Goal: Information Seeking & Learning: Learn about a topic

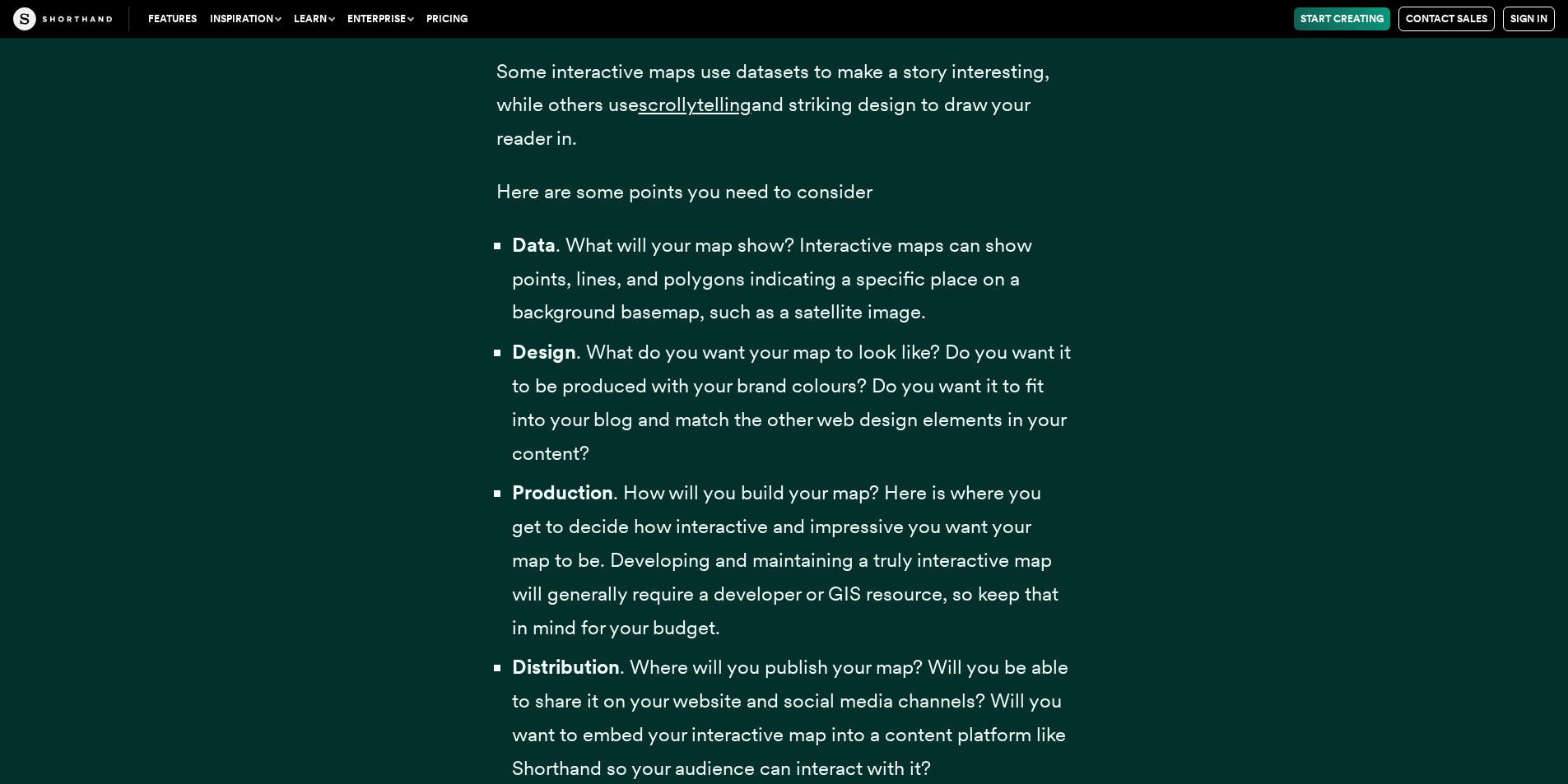
scroll to position [4937, 0]
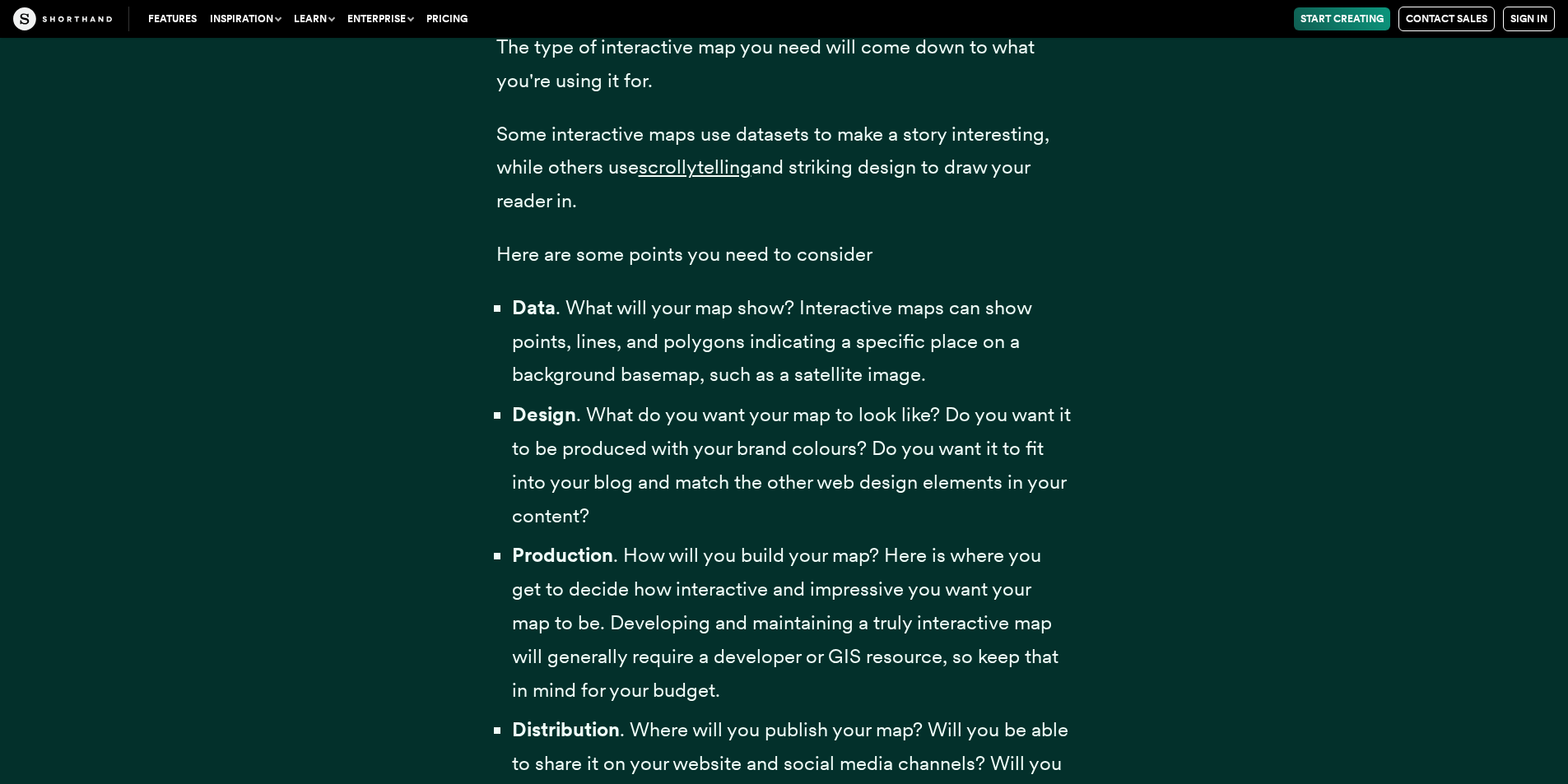
click at [650, 339] on span "Data . What will your map show? Interactive maps can show points, lines, and po…" at bounding box center [772, 341] width 520 height 91
click at [648, 340] on span "Data . What will your map show? Interactive maps can show points, lines, and po…" at bounding box center [772, 341] width 520 height 91
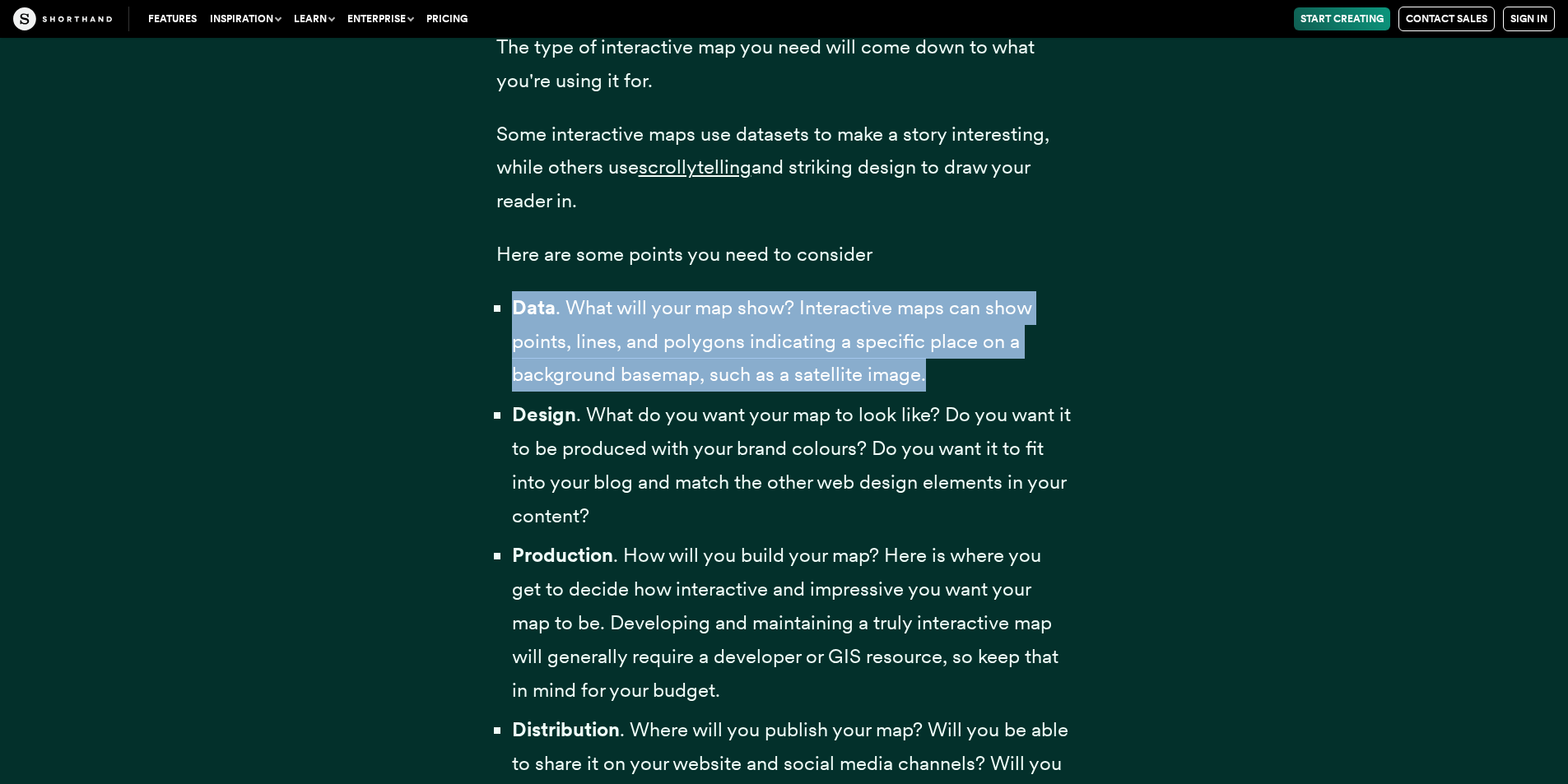
click at [648, 340] on span "Data . What will your map show? Interactive maps can show points, lines, and po…" at bounding box center [772, 341] width 520 height 91
click at [649, 367] on span "Data . What will your map show? Interactive maps can show points, lines, and po…" at bounding box center [772, 341] width 520 height 91
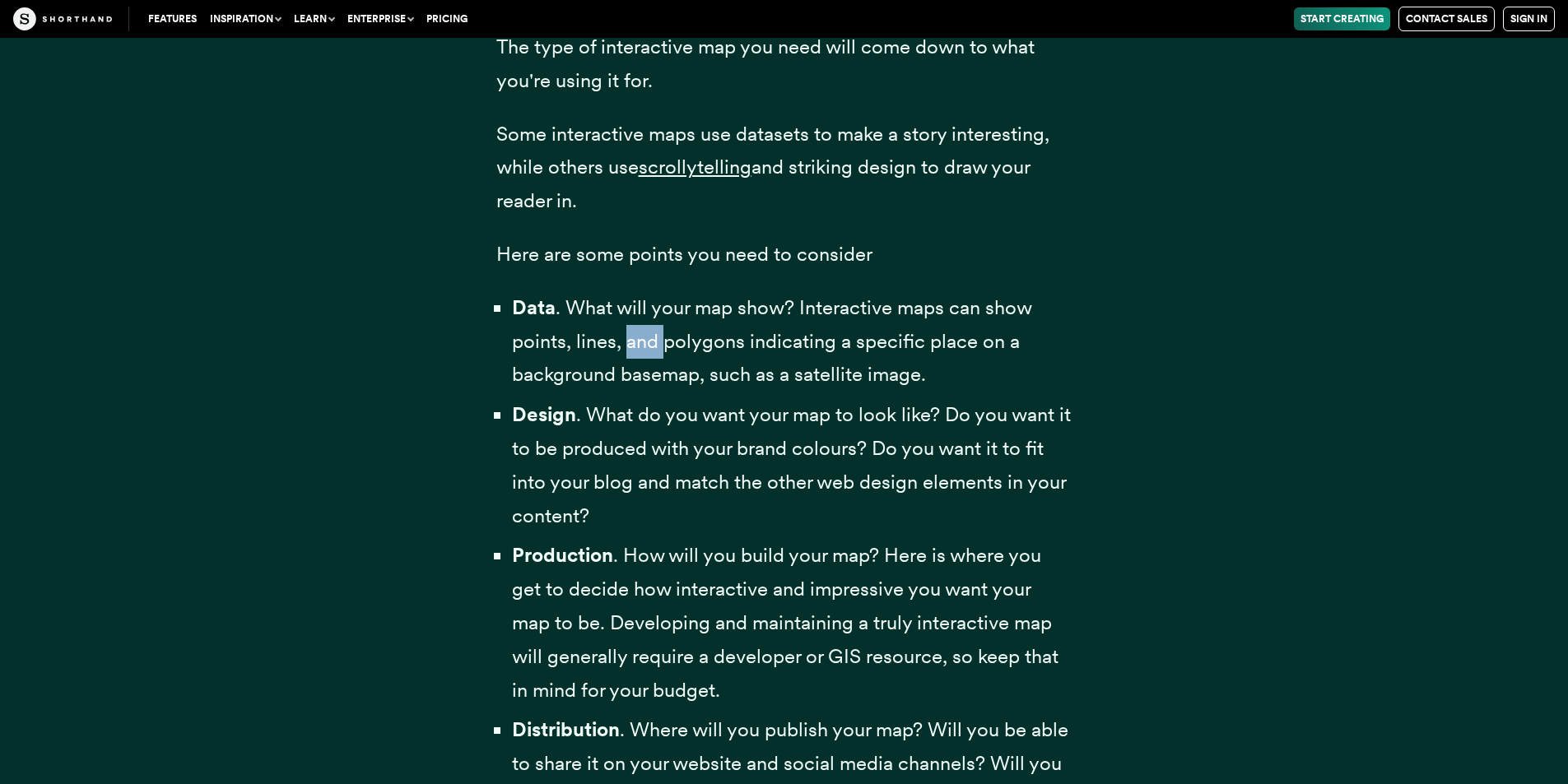
click at [649, 367] on span "Data . What will your map show? Interactive maps can show points, lines, and po…" at bounding box center [772, 341] width 520 height 91
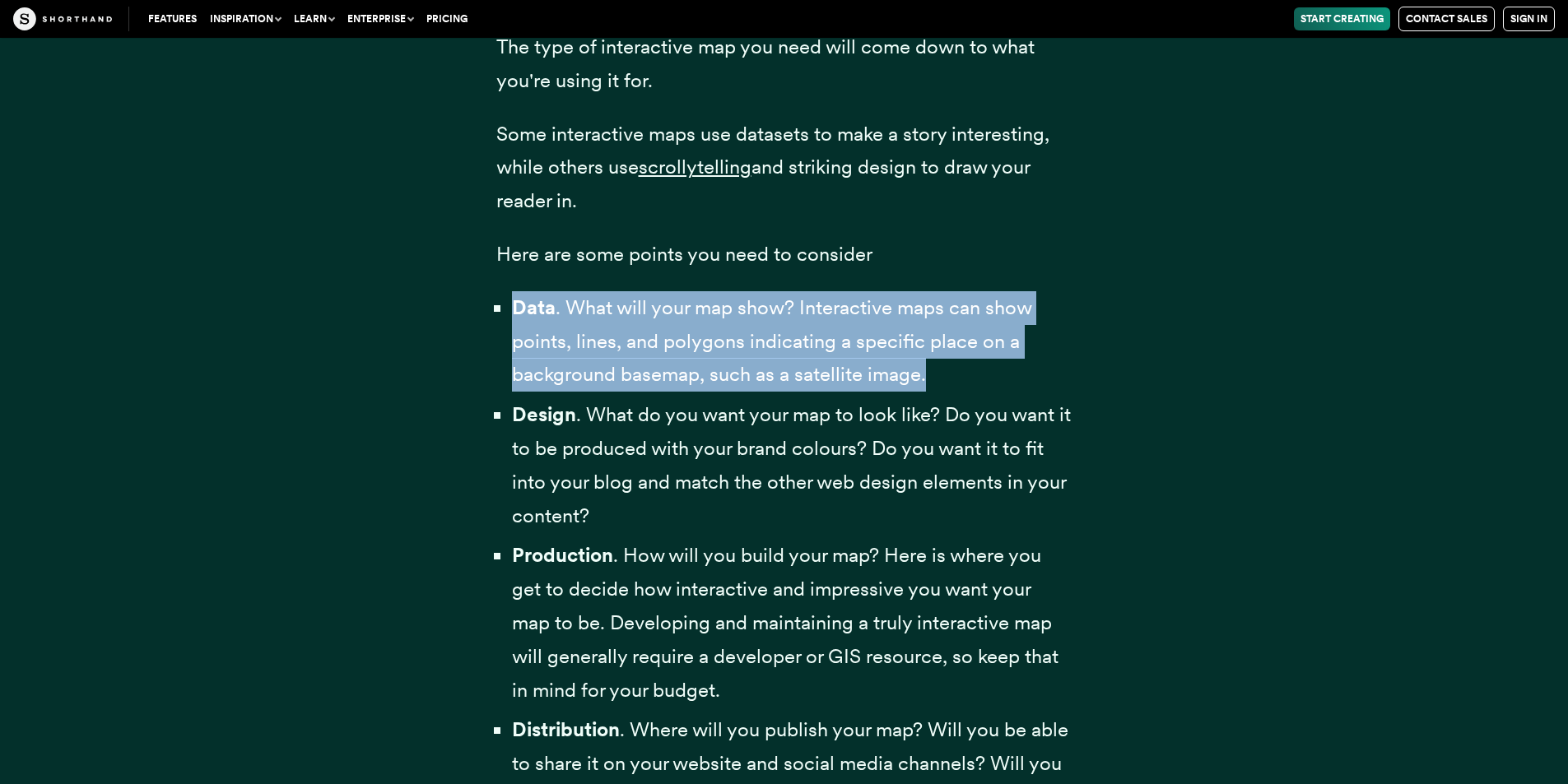
click at [649, 367] on span "Data . What will your map show? Interactive maps can show points, lines, and po…" at bounding box center [772, 341] width 520 height 91
click at [651, 367] on span "Data . What will your map show? Interactive maps can show points, lines, and po…" at bounding box center [772, 341] width 520 height 91
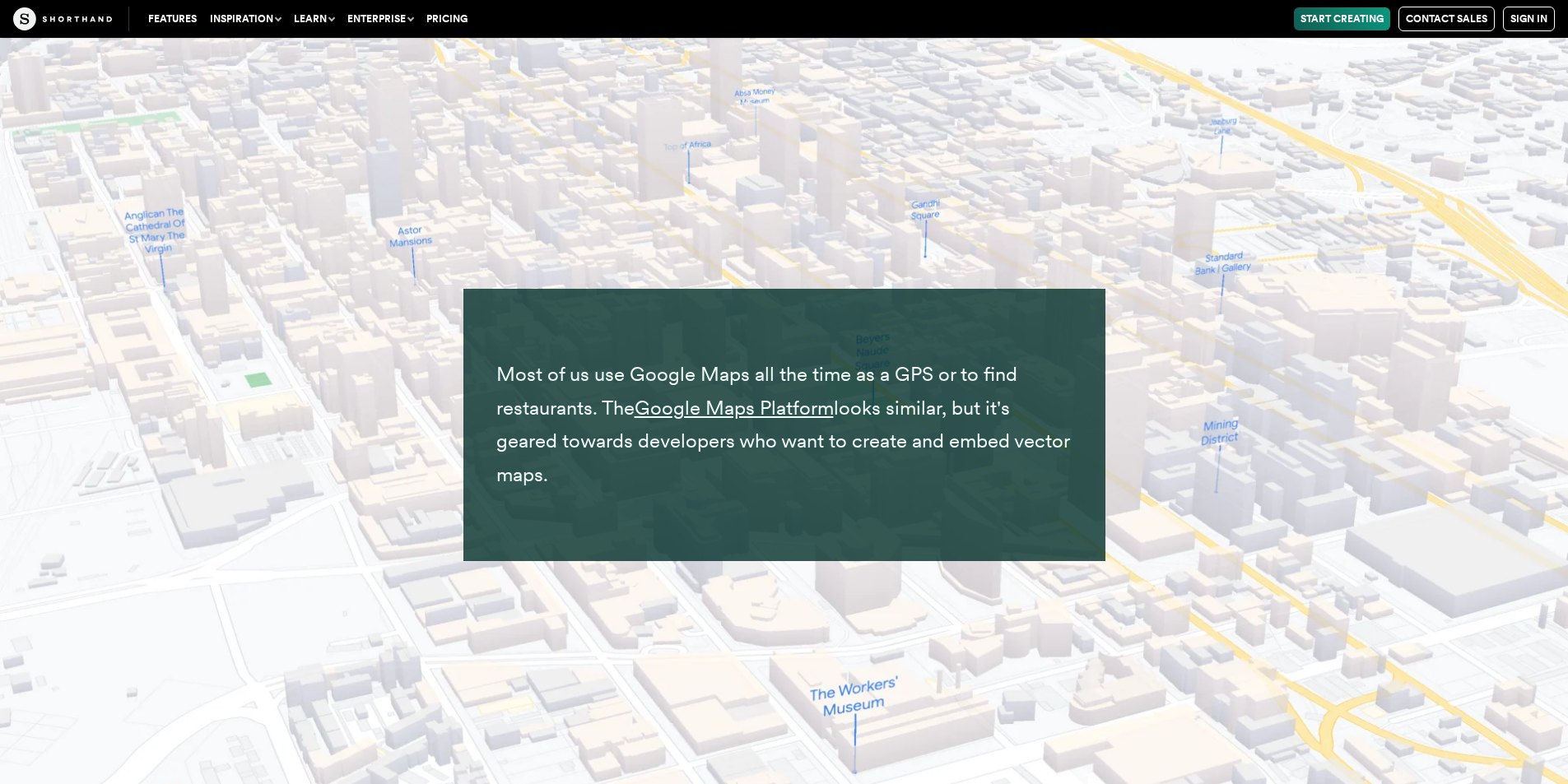
scroll to position [13989, 0]
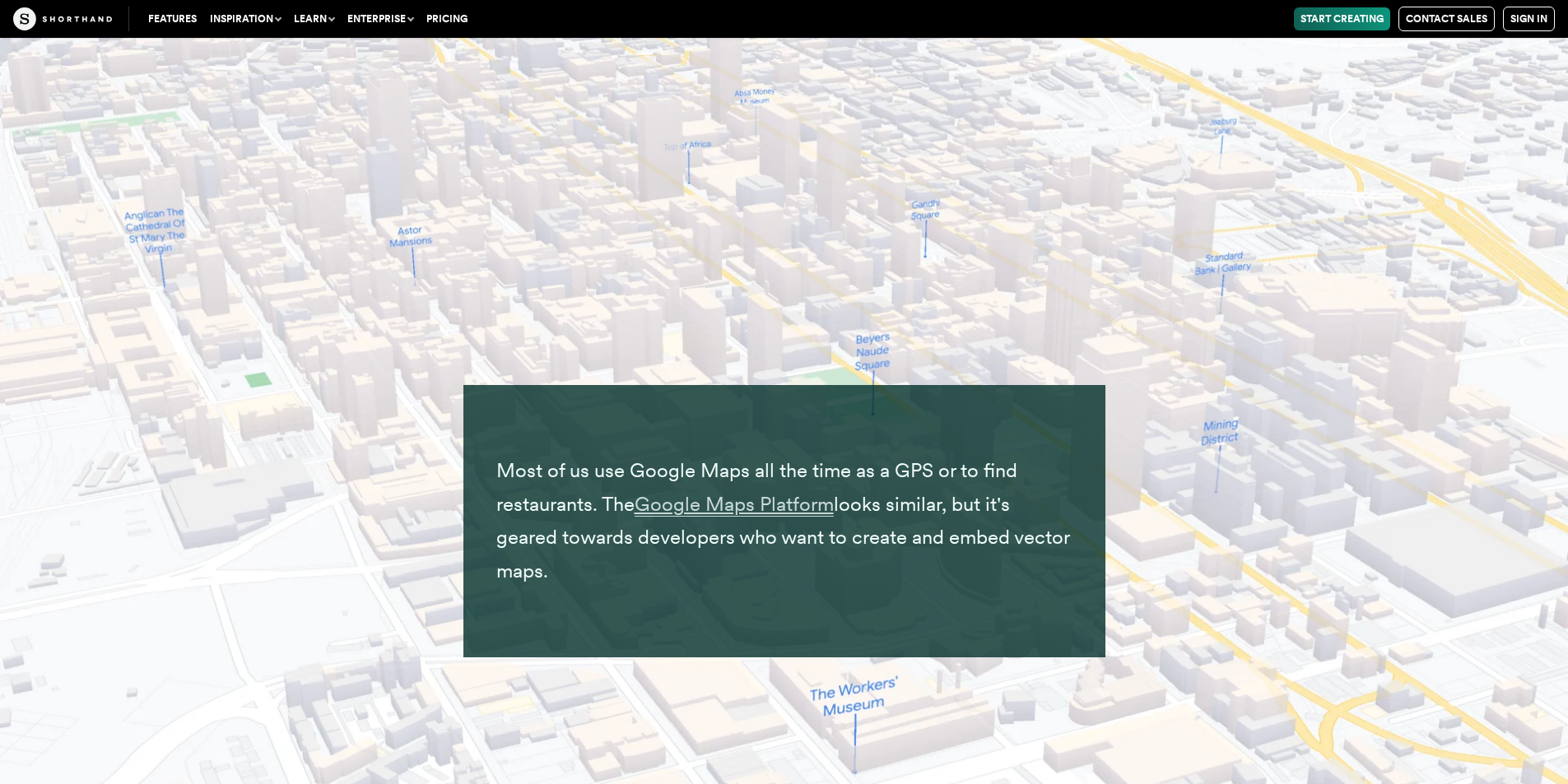
click at [722, 497] on span "Google Maps Platform" at bounding box center [734, 504] width 200 height 24
